Goal: Navigation & Orientation: Understand site structure

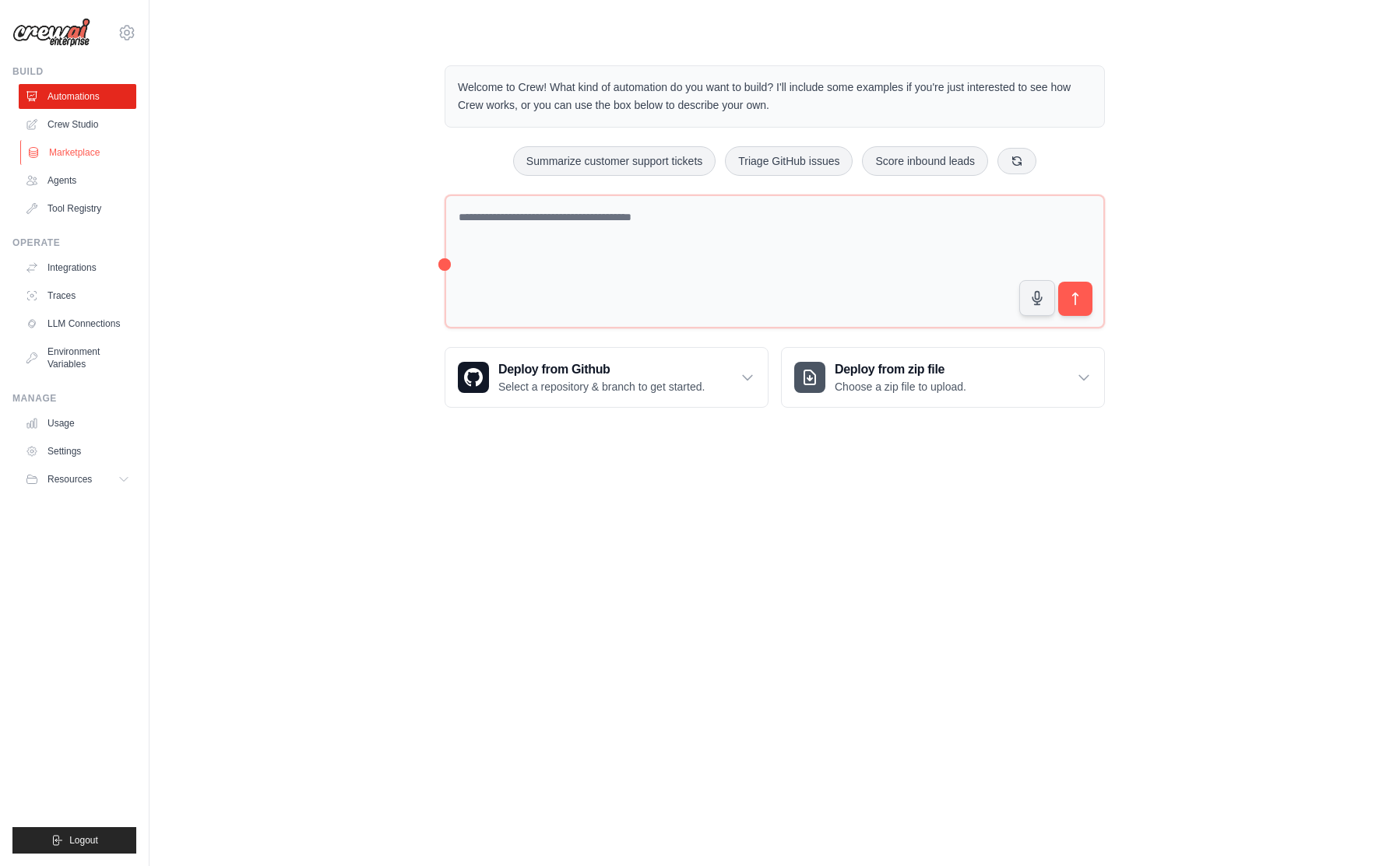
click at [69, 162] on link "Marketplace" at bounding box center [78, 153] width 118 height 25
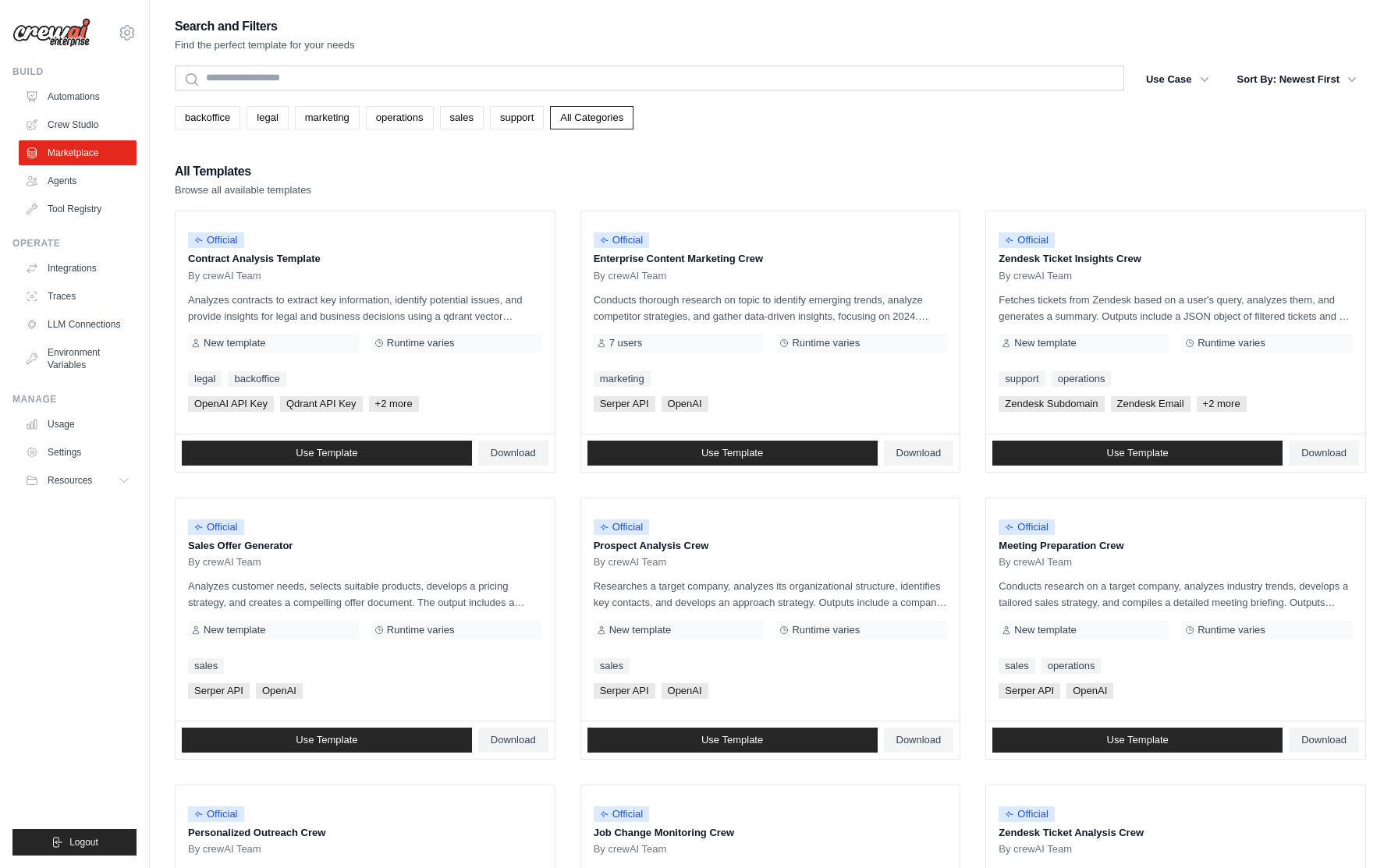
click at [64, 193] on link "Agents" at bounding box center [78, 181] width 118 height 25
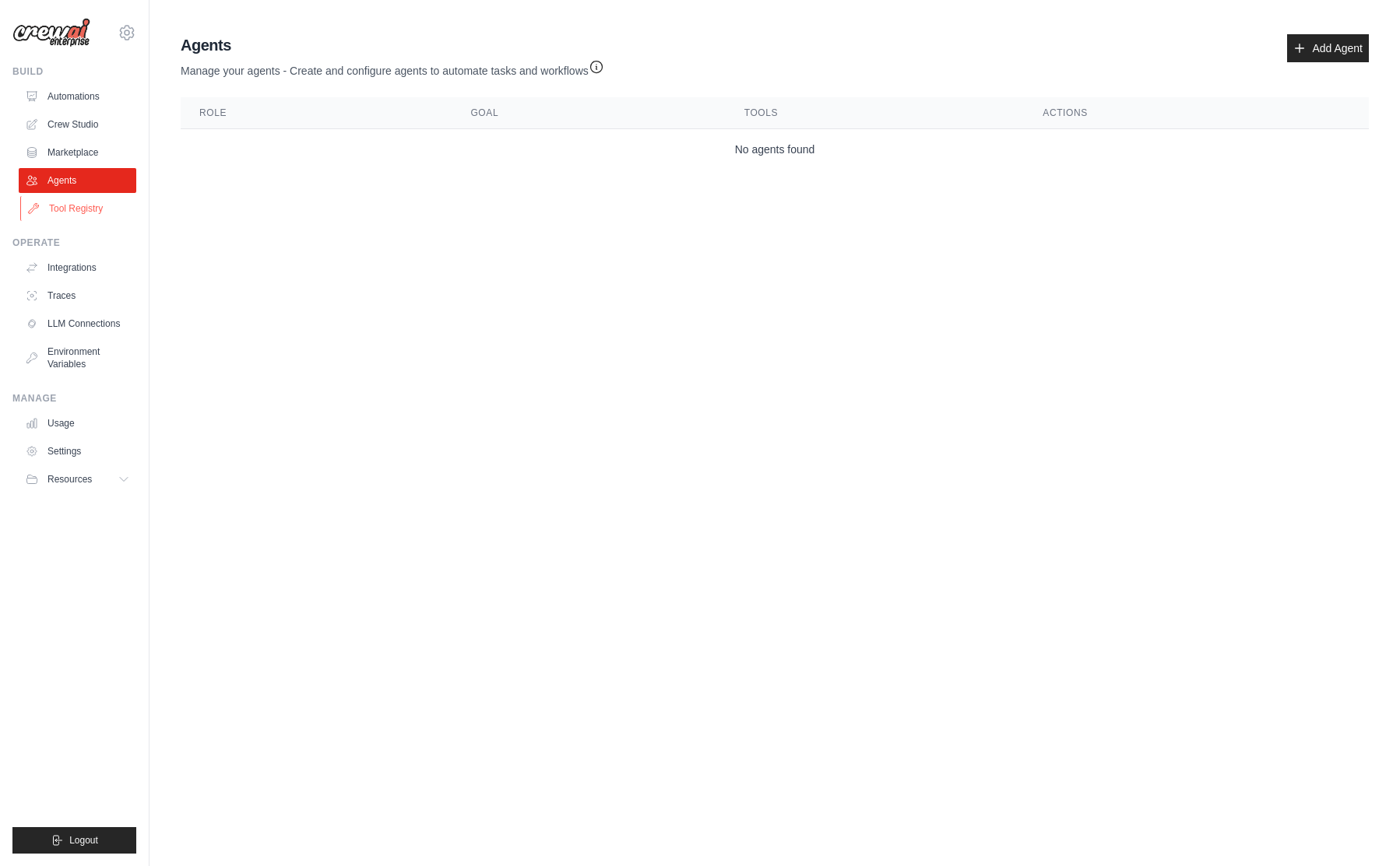
click at [62, 217] on link "Tool Registry" at bounding box center [78, 208] width 118 height 25
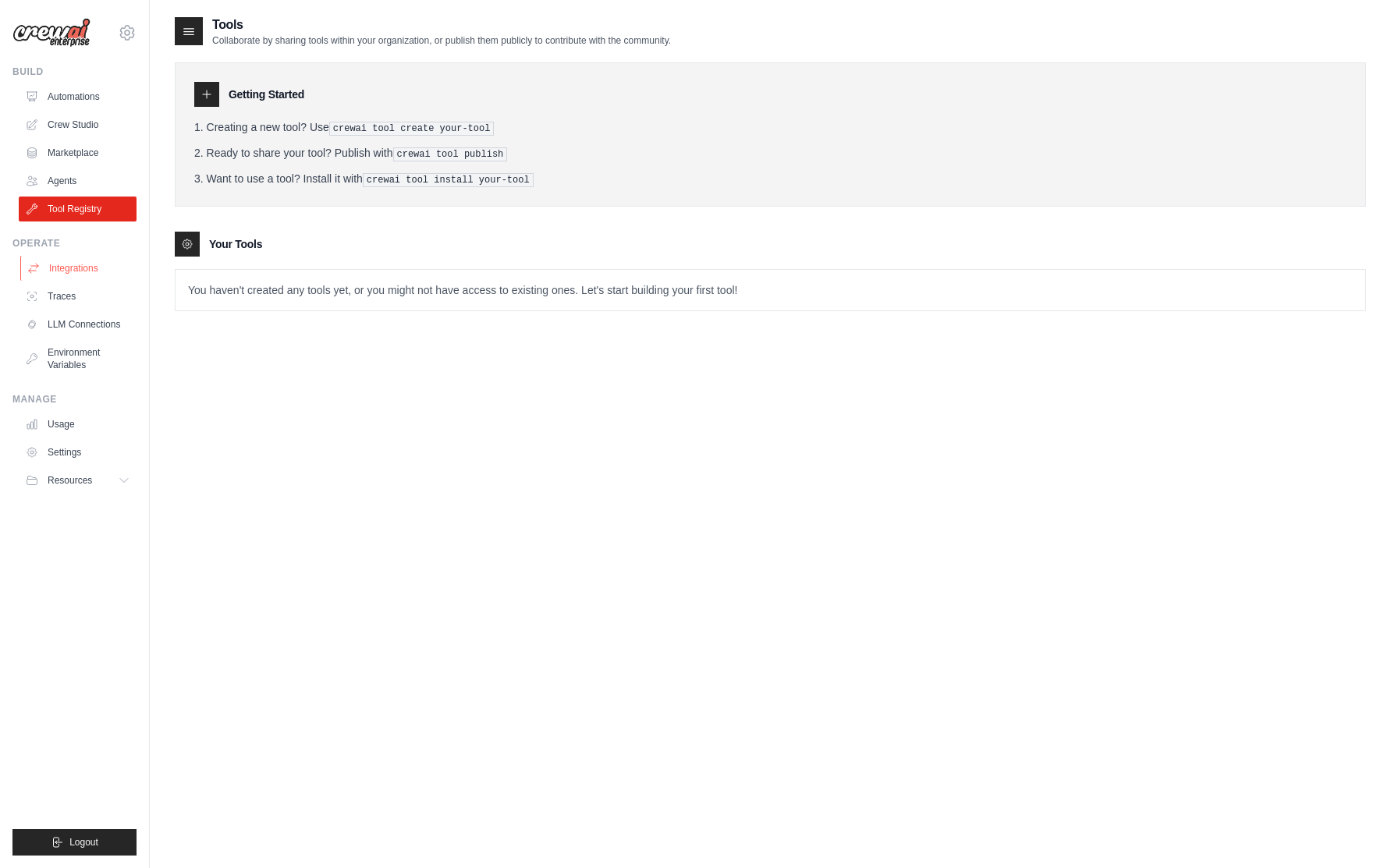
click at [65, 271] on link "Integrations" at bounding box center [79, 268] width 118 height 25
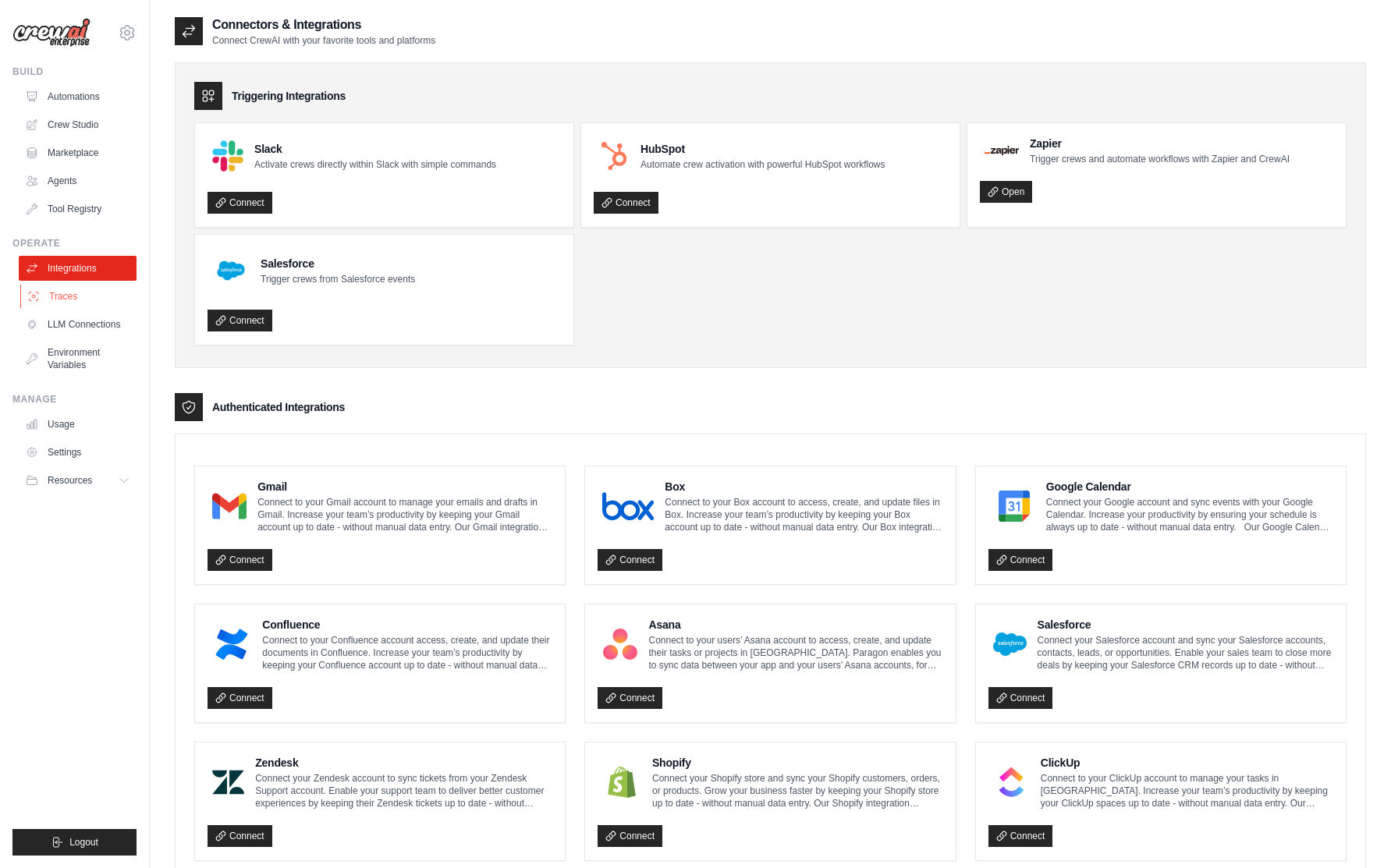
click at [64, 296] on link "Traces" at bounding box center [79, 296] width 118 height 25
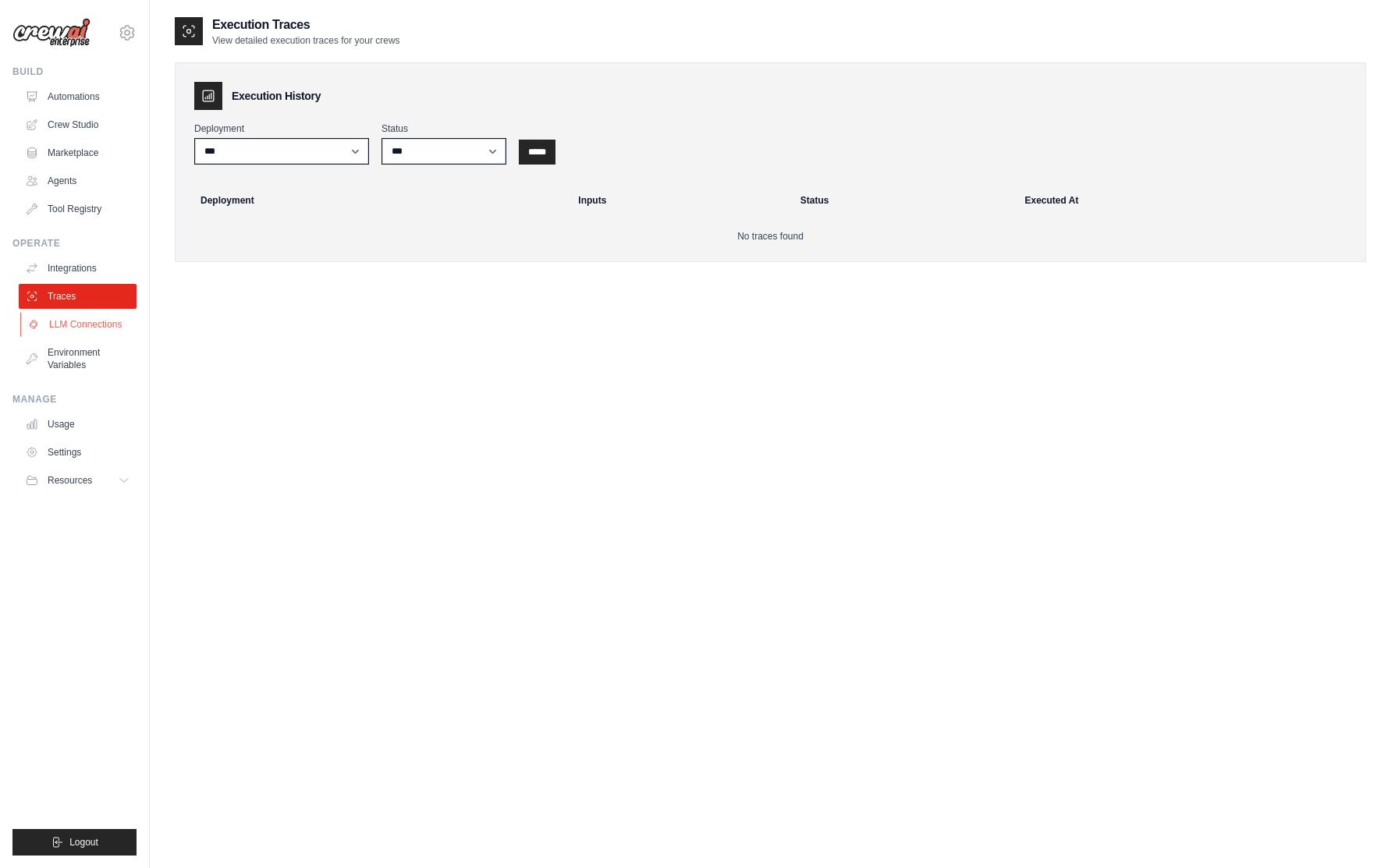
click at [64, 326] on link "LLM Connections" at bounding box center [79, 325] width 118 height 25
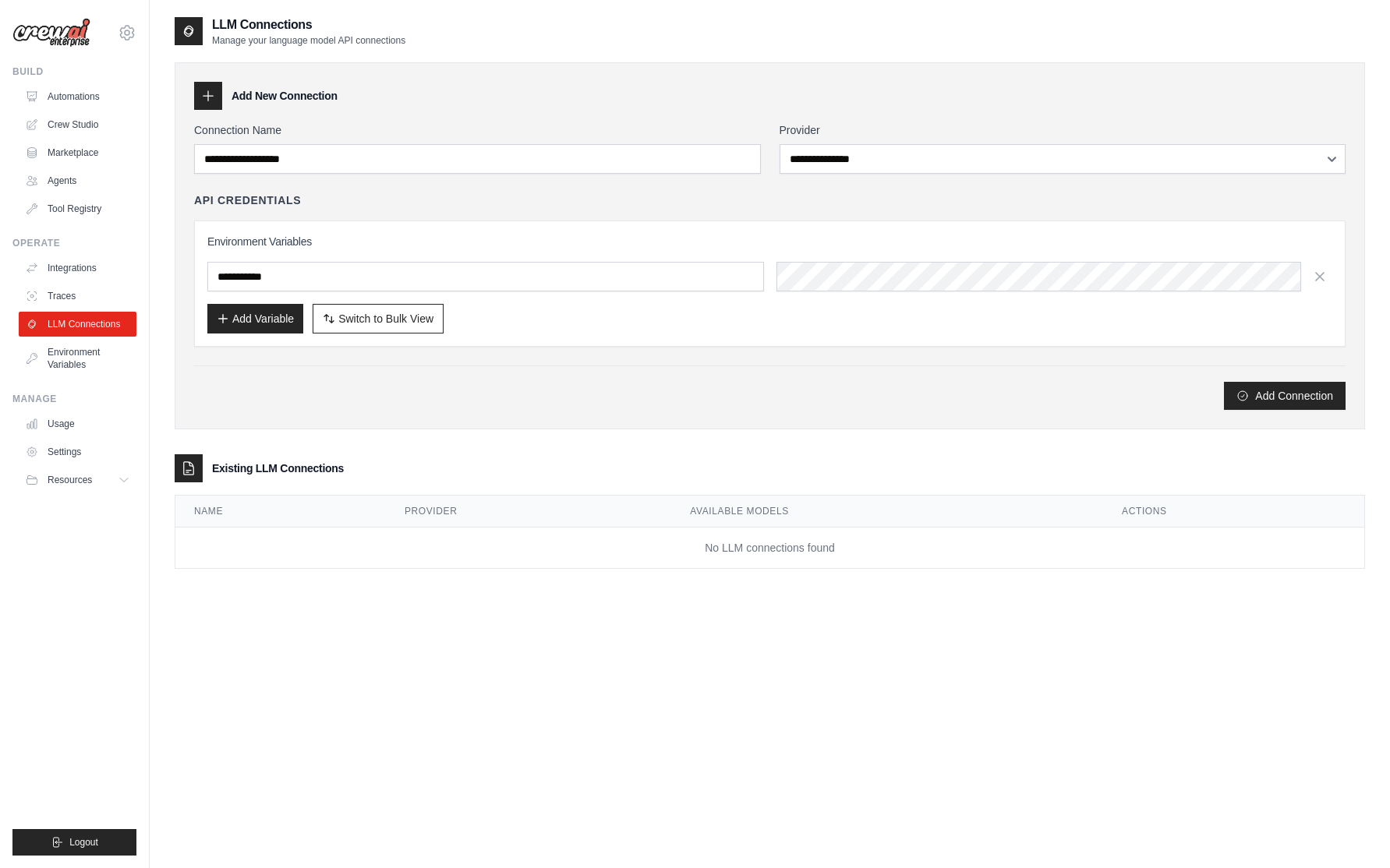
click at [484, 42] on div "LLM Connections Manage your language model API connections" at bounding box center [769, 31] width 1190 height 32
click at [1092, 795] on div "**********" at bounding box center [769, 449] width 1190 height 868
click at [552, 761] on div "**********" at bounding box center [769, 449] width 1190 height 868
click at [665, 40] on div "LLM Connections Manage your language model API connections" at bounding box center [769, 31] width 1190 height 32
click at [664, 24] on div "LLM Connections Manage your language model API connections" at bounding box center [769, 31] width 1190 height 32
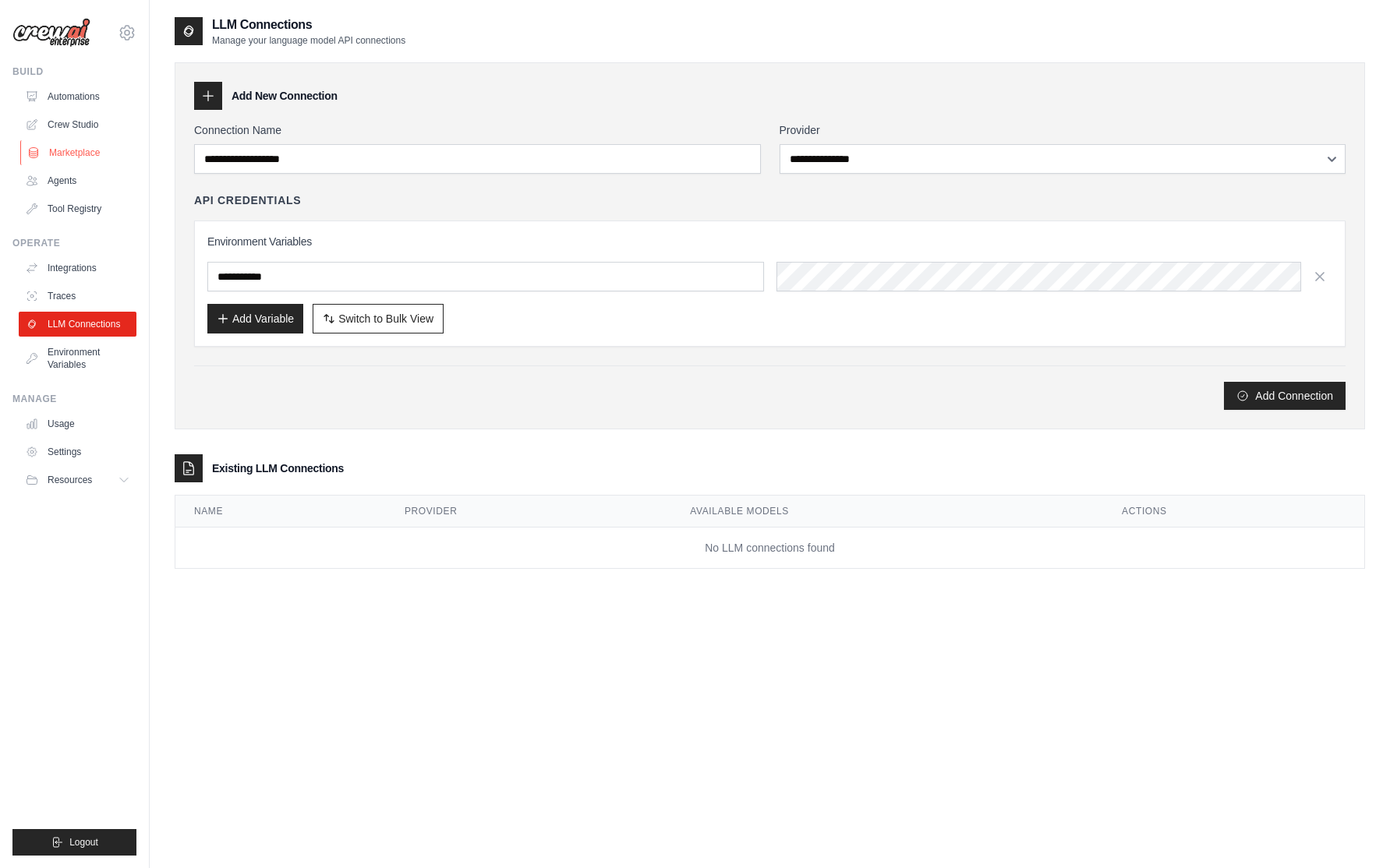
click at [53, 157] on link "Marketplace" at bounding box center [78, 153] width 118 height 25
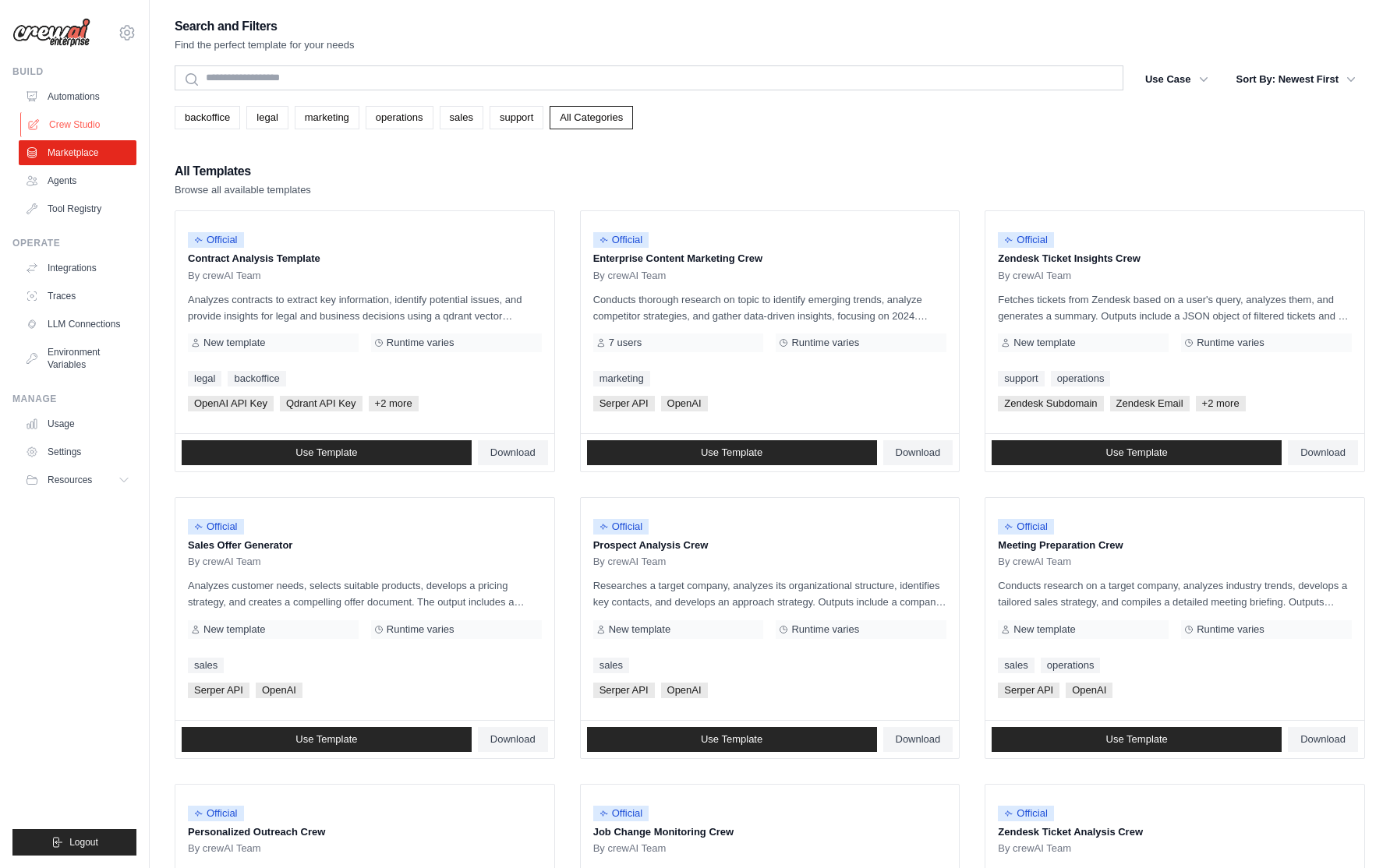
click at [75, 119] on link "Crew Studio" at bounding box center [78, 124] width 118 height 25
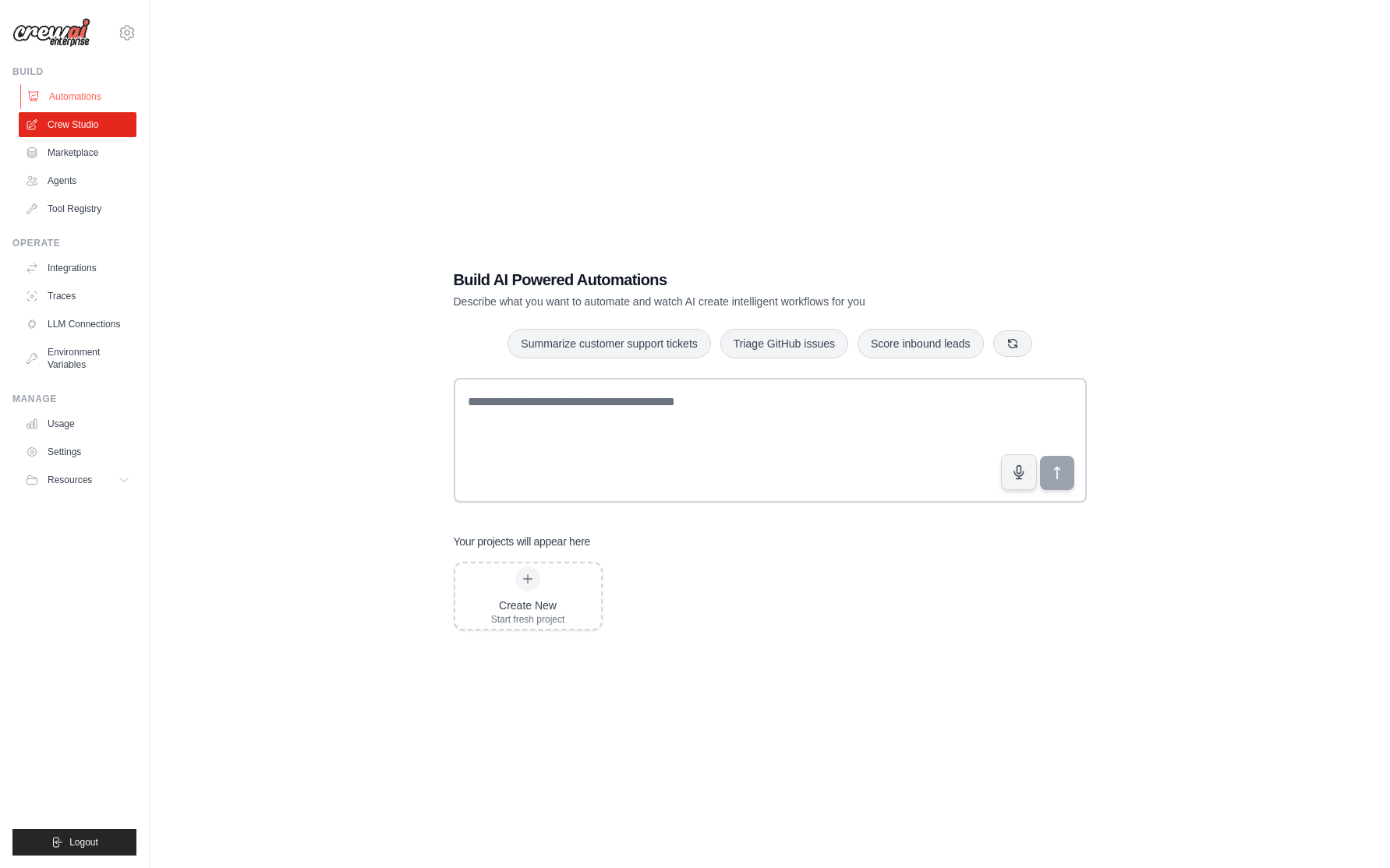
click at [74, 98] on link "Automations" at bounding box center [78, 97] width 118 height 25
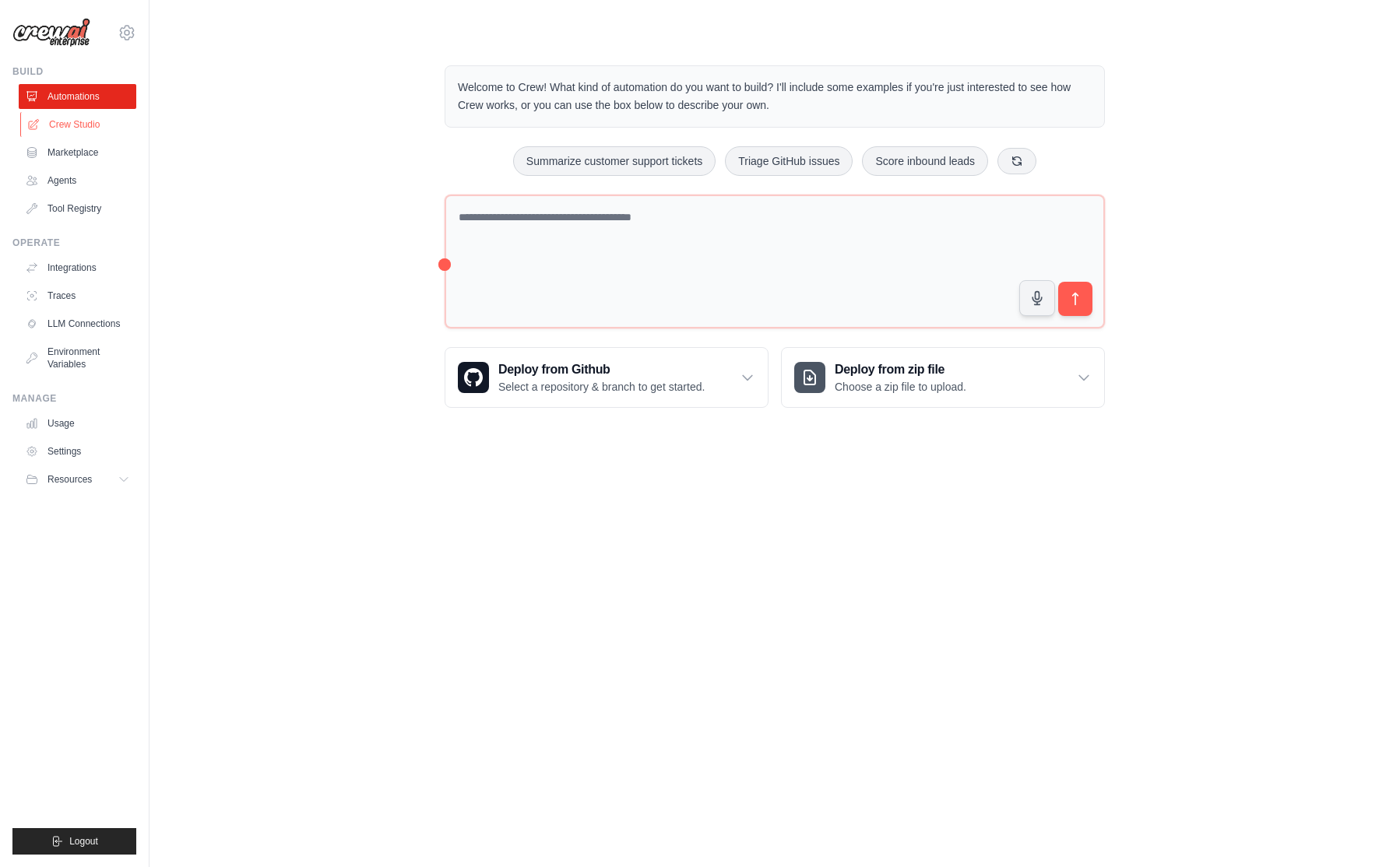
click at [99, 124] on link "Crew Studio" at bounding box center [78, 124] width 118 height 25
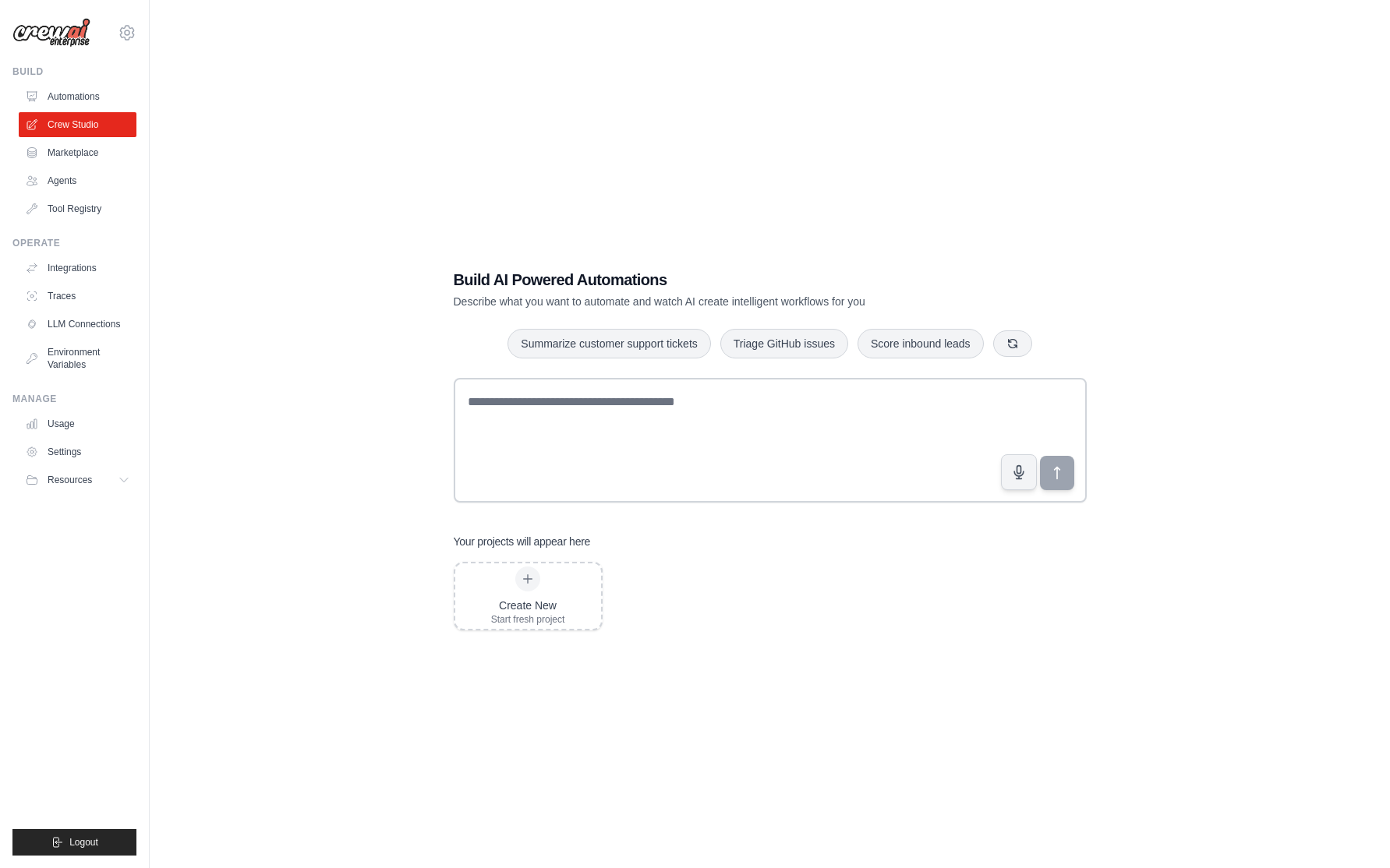
click at [308, 122] on div "Build AI Powered Automations Describe what you want to automate and watch AI cr…" at bounding box center [769, 449] width 1190 height 868
click at [56, 88] on link "Automations" at bounding box center [78, 97] width 118 height 25
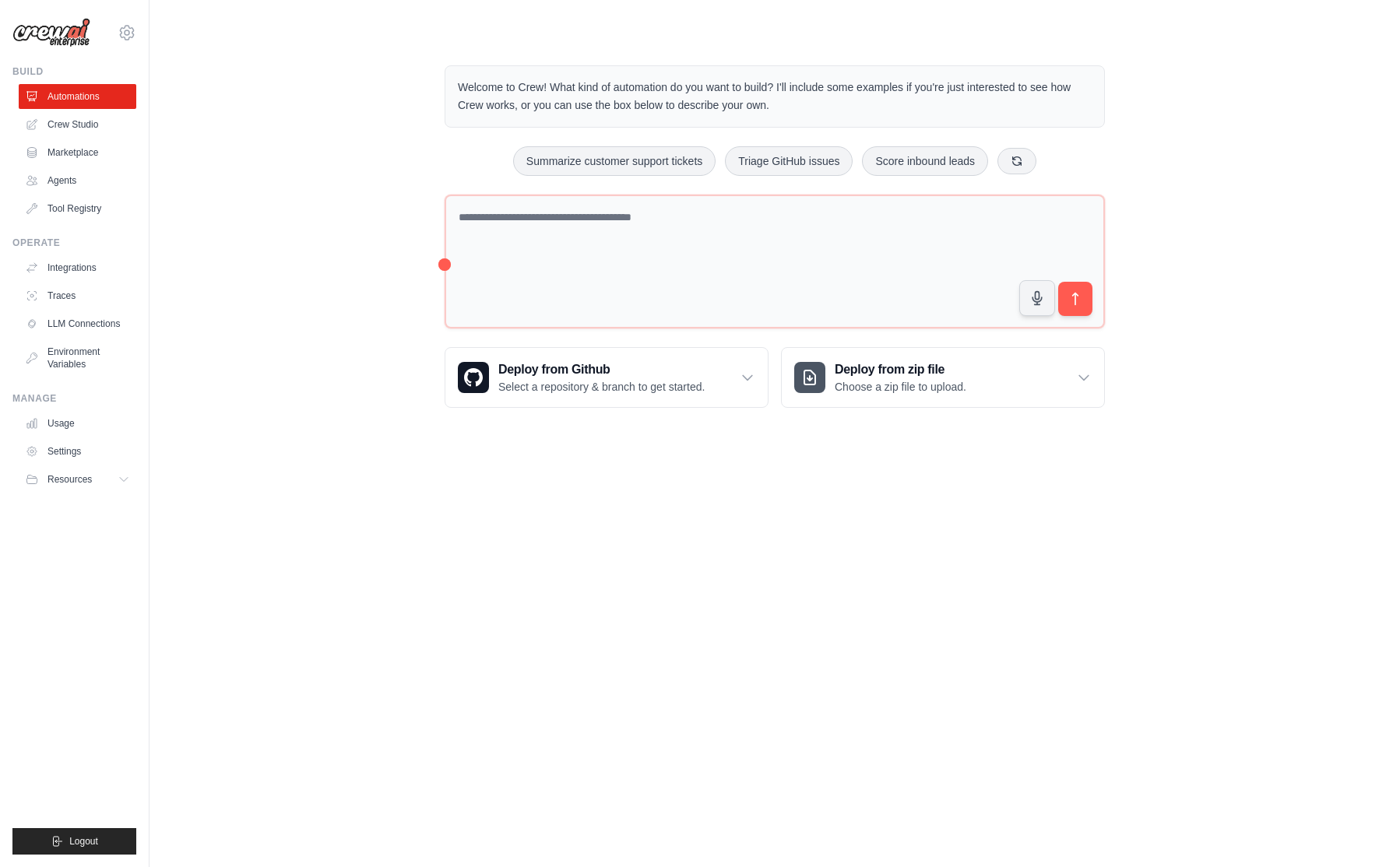
click at [211, 113] on div "Welcome to Crew! What kind of automation do you want to build? I'll include som…" at bounding box center [775, 236] width 1201 height 392
click at [36, 124] on icon at bounding box center [33, 124] width 12 height 12
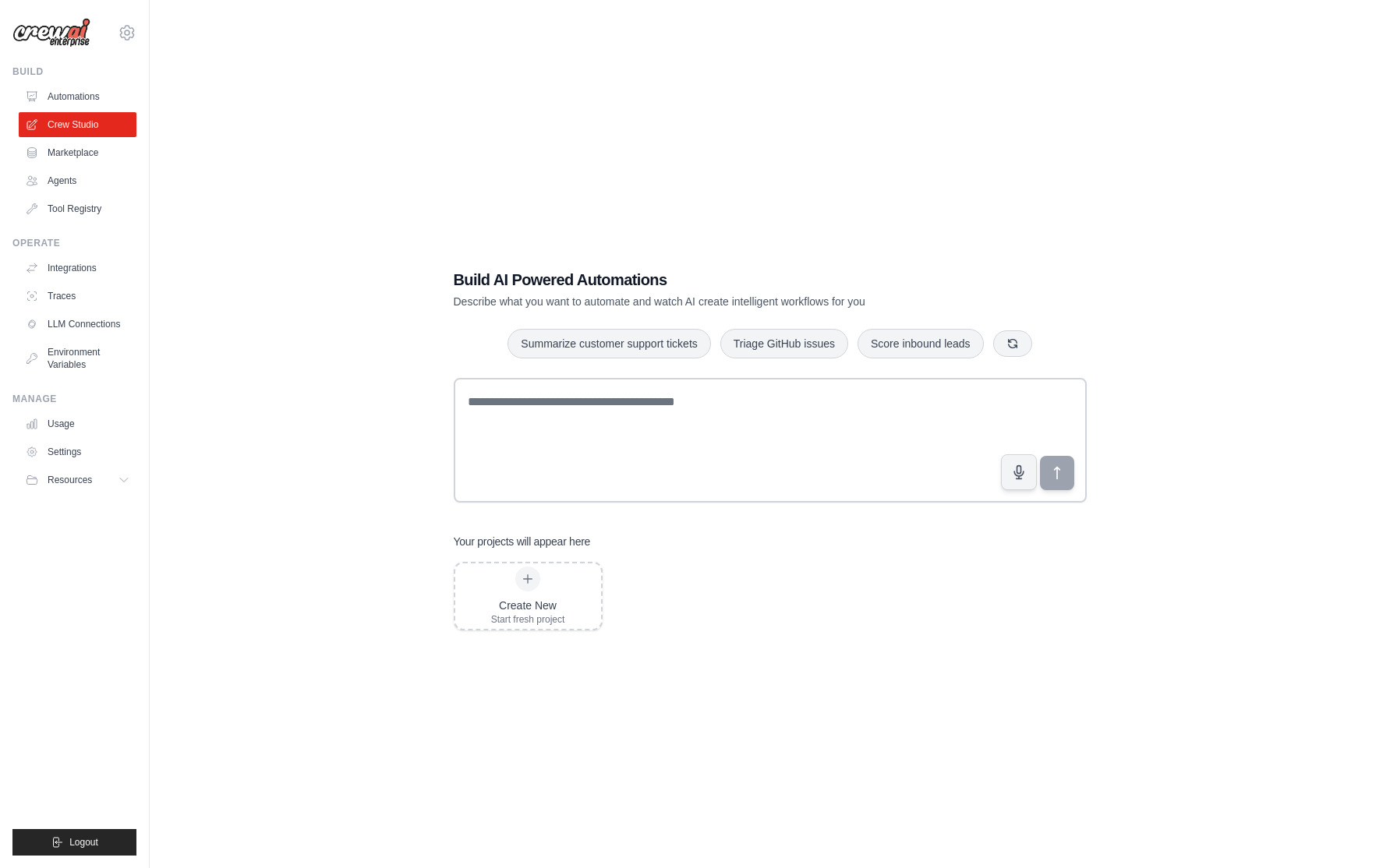
click at [48, 144] on link "Marketplace" at bounding box center [78, 153] width 118 height 25
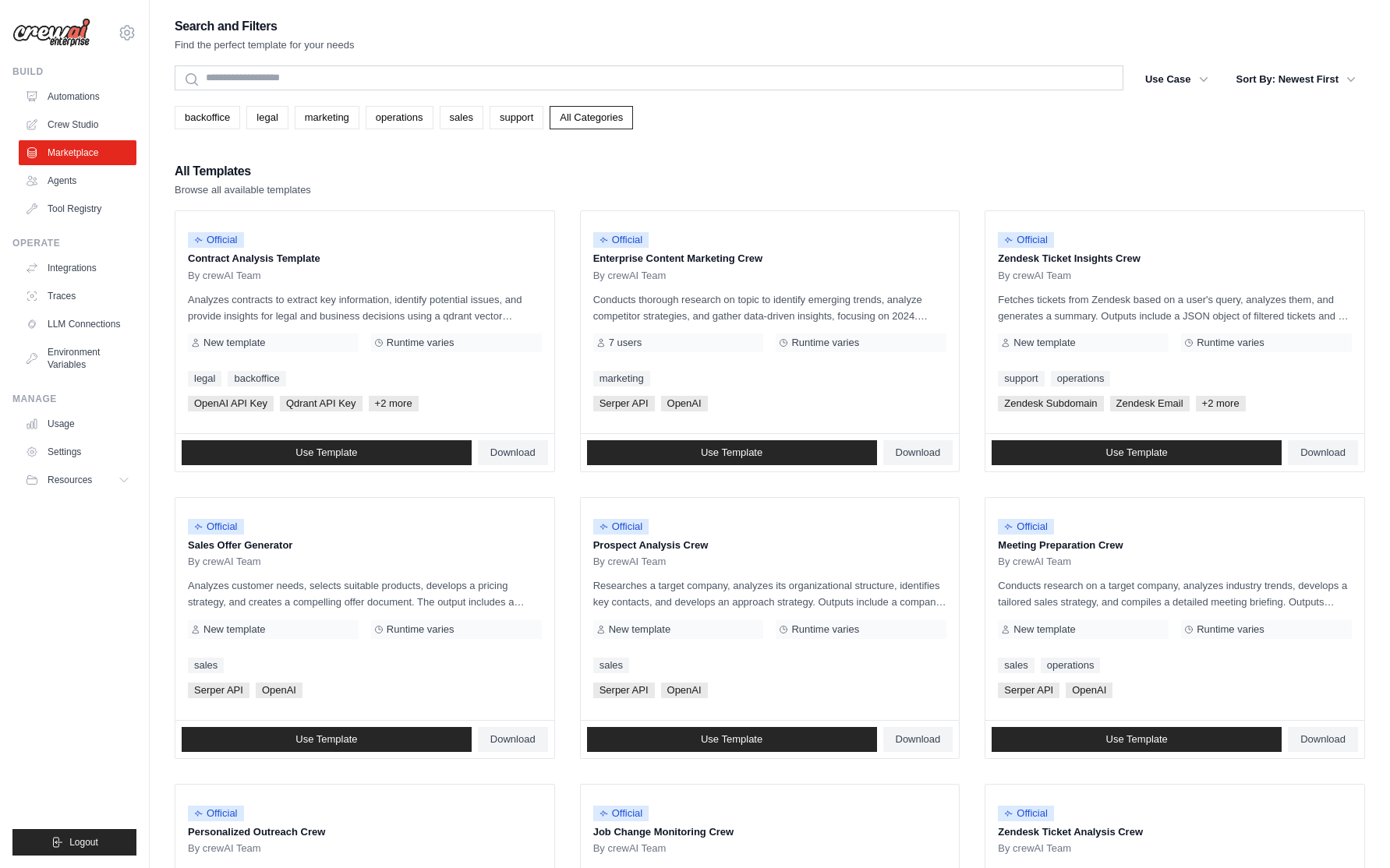
click at [550, 175] on div "All Templates Browse all available templates" at bounding box center [769, 179] width 1190 height 37
click at [261, 123] on link "legal" at bounding box center [266, 118] width 41 height 23
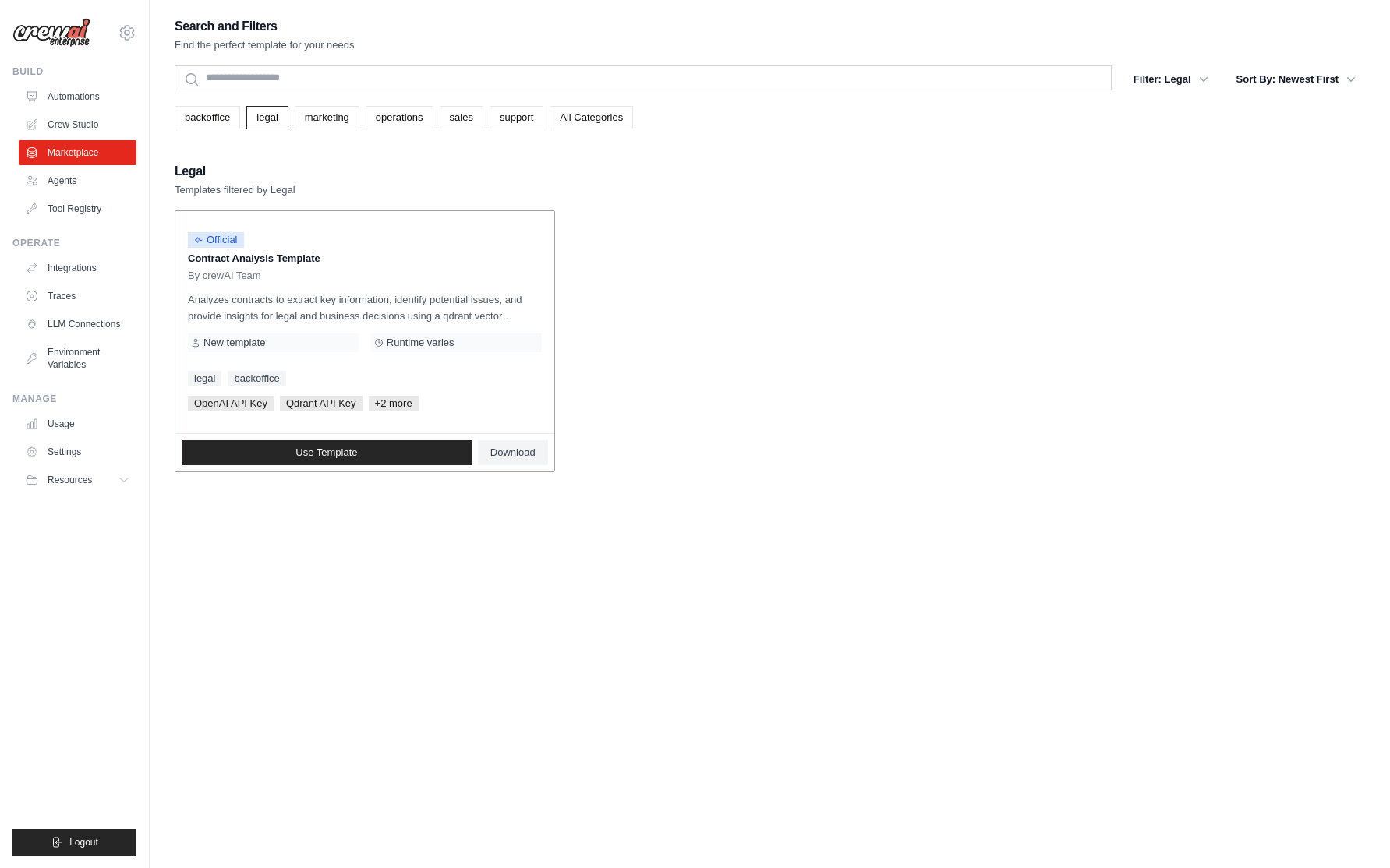
click at [273, 283] on div "Official Contract Analysis Template By crewAI Team Analyzes contracts to extrac…" at bounding box center [365, 323] width 379 height 222
click at [273, 263] on p "Contract Analysis Template" at bounding box center [365, 258] width 354 height 15
click at [77, 174] on link "Agents" at bounding box center [78, 181] width 118 height 25
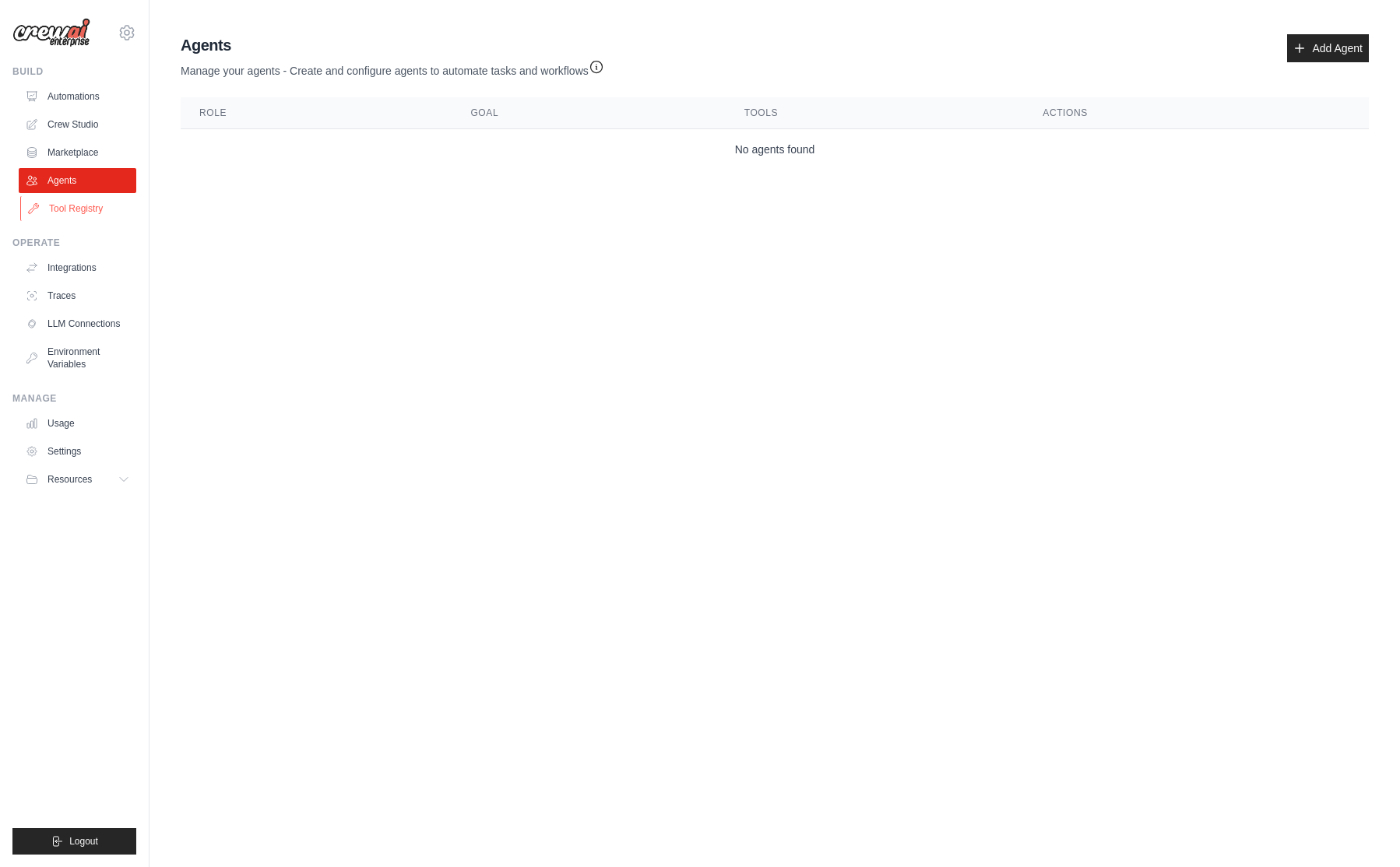
click at [92, 207] on link "Tool Registry" at bounding box center [78, 208] width 118 height 25
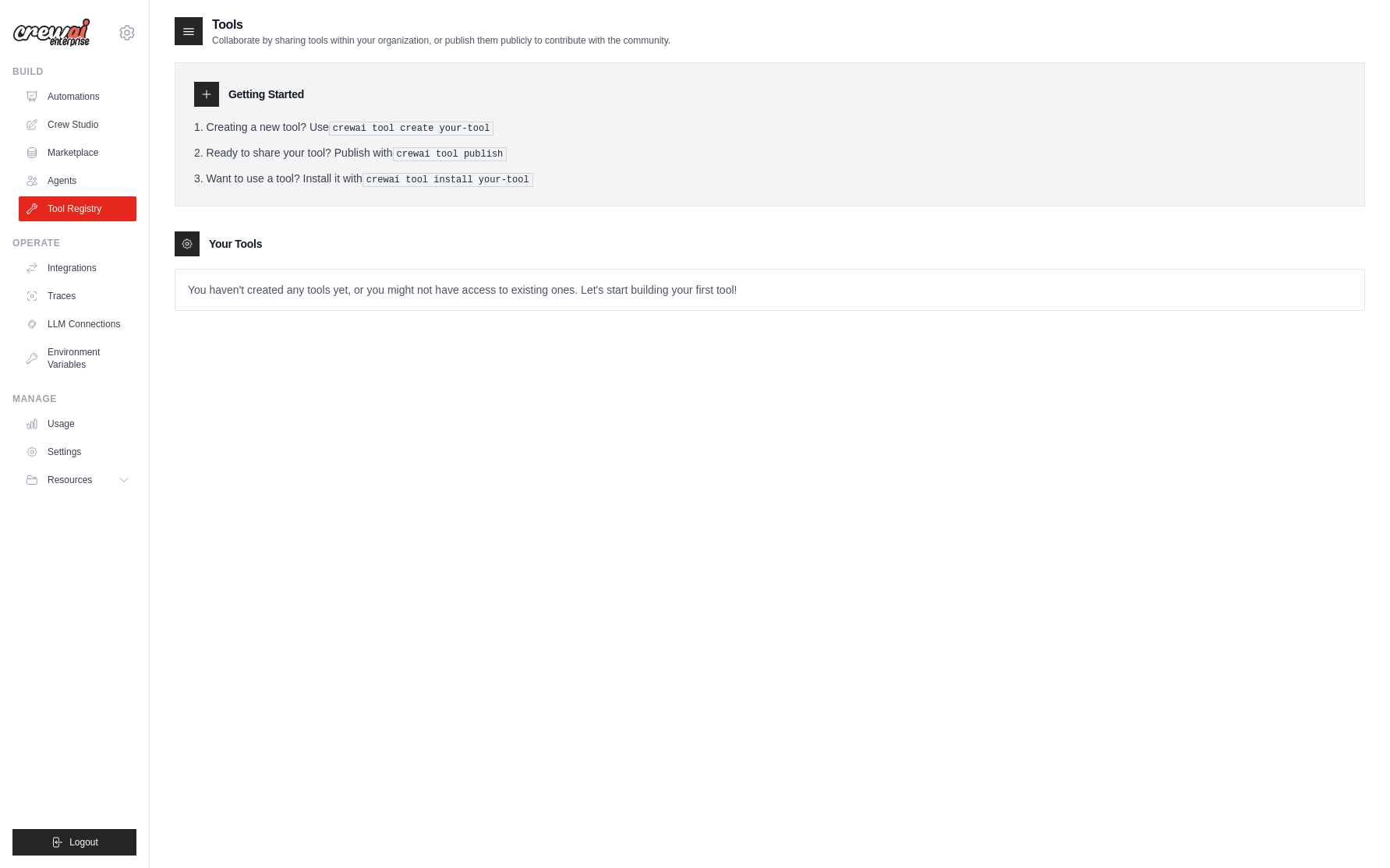
click at [198, 387] on div "Tools Collaborate by sharing tools within your organization, or publish them pu…" at bounding box center [769, 449] width 1190 height 868
click at [65, 275] on link "Integrations" at bounding box center [78, 268] width 118 height 25
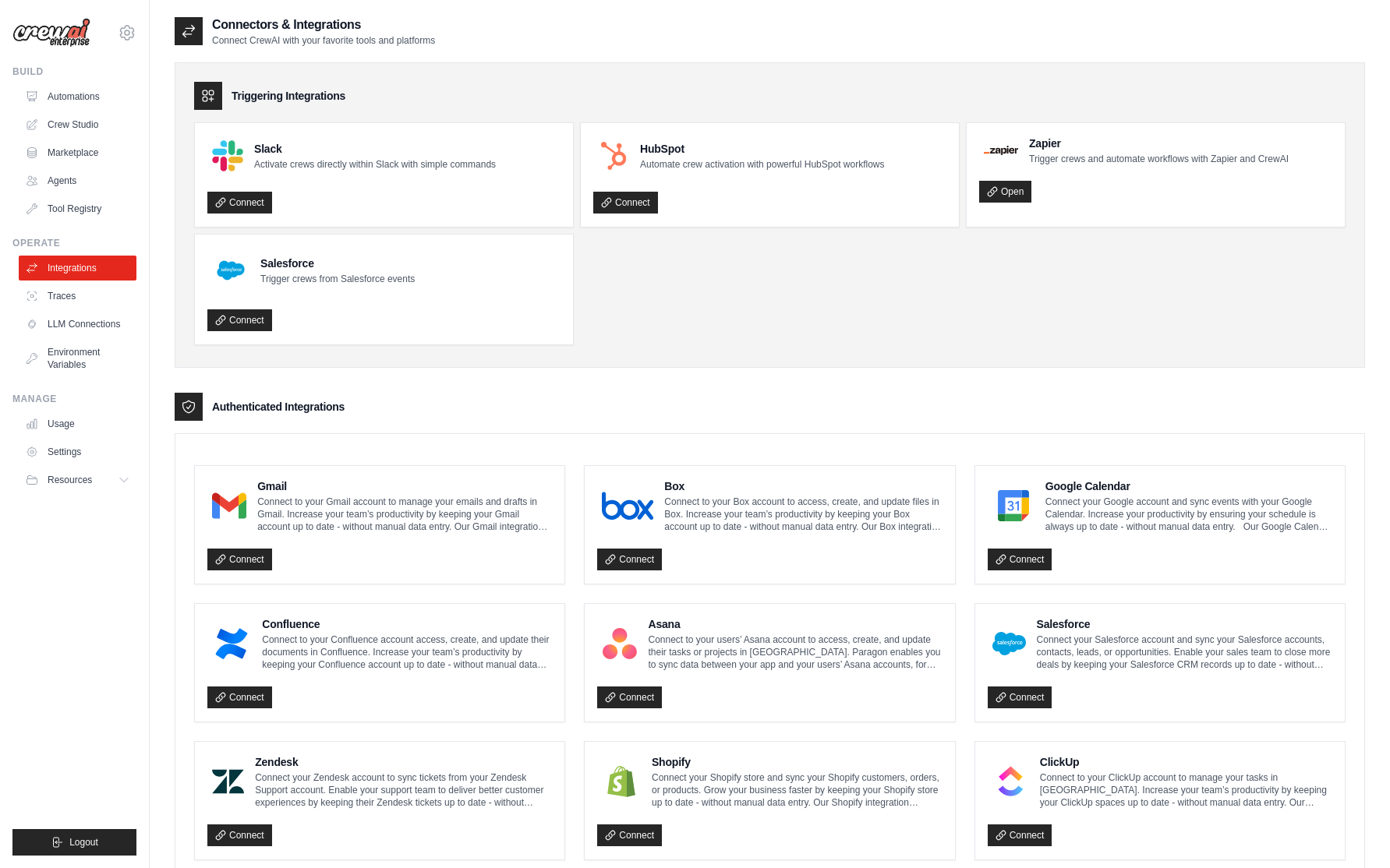
click at [917, 70] on div "Triggering Integrations Slack Activate crews directly within Slack with simple …" at bounding box center [769, 214] width 1190 height 305
click at [701, 50] on div "Triggering Integrations Slack Activate crews directly within Slack with simple …" at bounding box center [769, 736] width 1190 height 1379
